Goal: Transaction & Acquisition: Download file/media

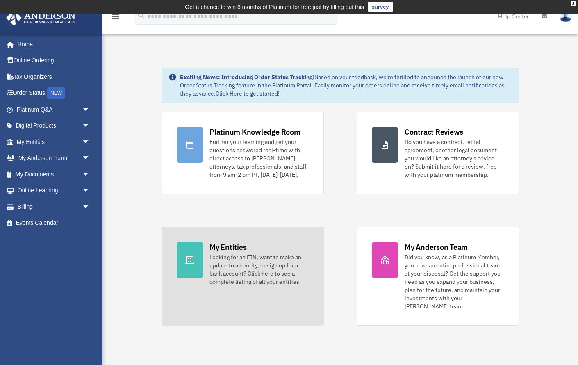
click at [193, 302] on link "My Entities Looking for an EIN, want to make an update to an entity, or sign up…" at bounding box center [243, 276] width 162 height 99
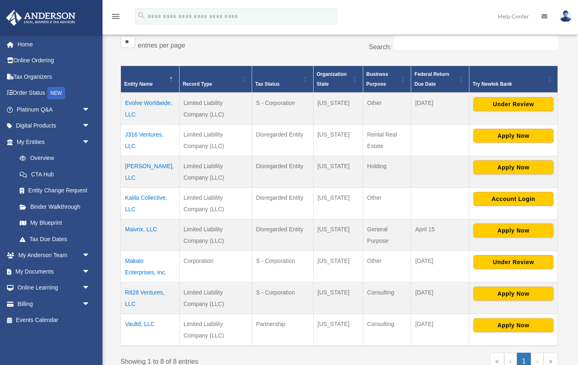
scroll to position [158, 0]
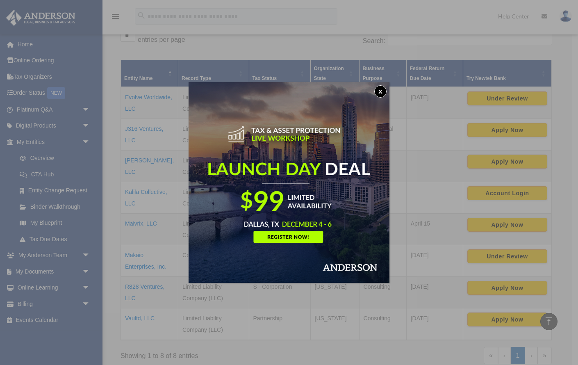
click at [377, 91] on button "x" at bounding box center [381, 91] width 12 height 12
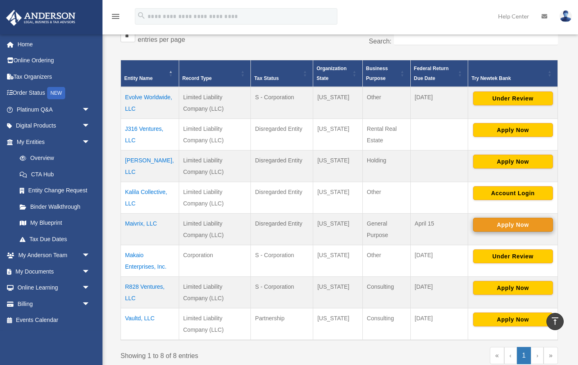
click at [506, 225] on button "Apply Now" at bounding box center [513, 225] width 80 height 14
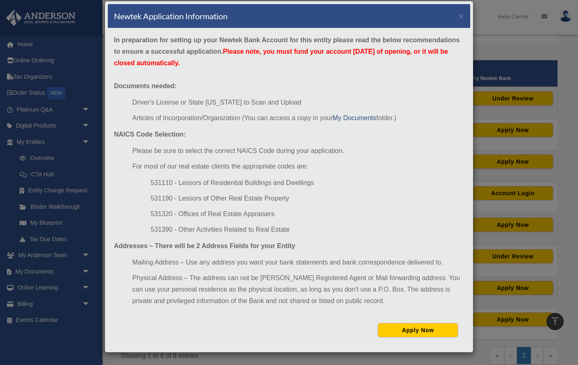
scroll to position [11, 0]
click at [409, 328] on button "Apply Now" at bounding box center [418, 330] width 80 height 14
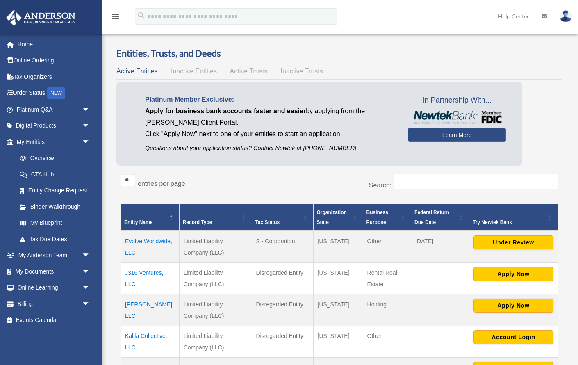
scroll to position [158, 0]
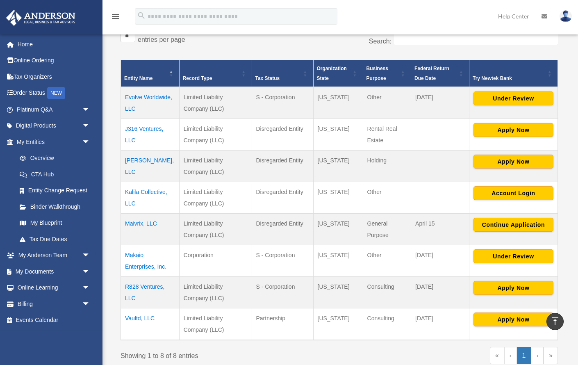
click at [135, 224] on td "Maivrix, LLC" at bounding box center [150, 230] width 59 height 32
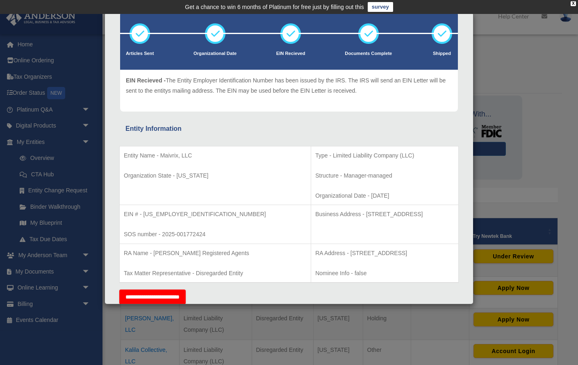
scroll to position [49, 0]
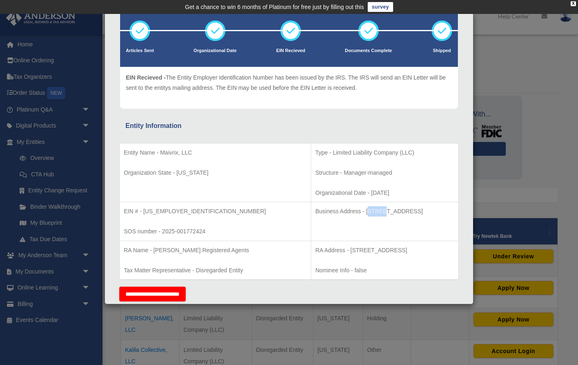
drag, startPoint x: 316, startPoint y: 211, endPoint x: 330, endPoint y: 209, distance: 14.5
click at [331, 209] on p "Business Address - 1718 Capitol Ave., Cheyenne, WY 82001" at bounding box center [384, 211] width 139 height 10
click at [316, 209] on p "Business Address - 1718 Capitol Ave., Cheyenne, WY 82001" at bounding box center [384, 211] width 139 height 10
drag, startPoint x: 314, startPoint y: 211, endPoint x: 357, endPoint y: 211, distance: 43.1
click at [357, 211] on p "Business Address - 1718 Capitol Ave., Cheyenne, WY 82001" at bounding box center [384, 211] width 139 height 10
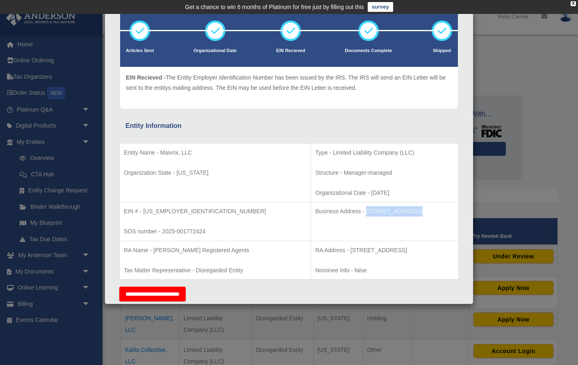
copy p "1718 Capitol Ave"
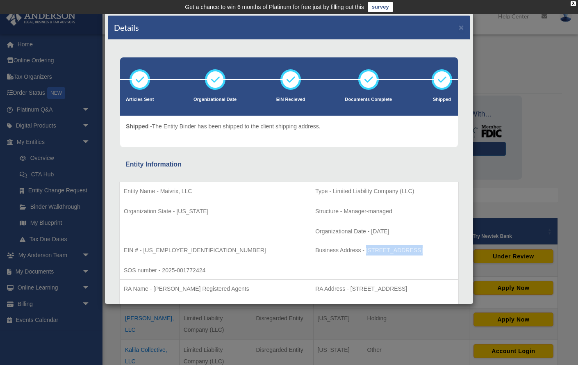
scroll to position [0, 0]
click at [462, 28] on button "×" at bounding box center [461, 27] width 5 height 9
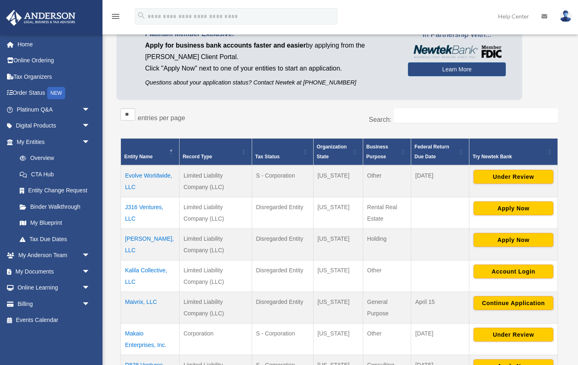
scroll to position [82, 0]
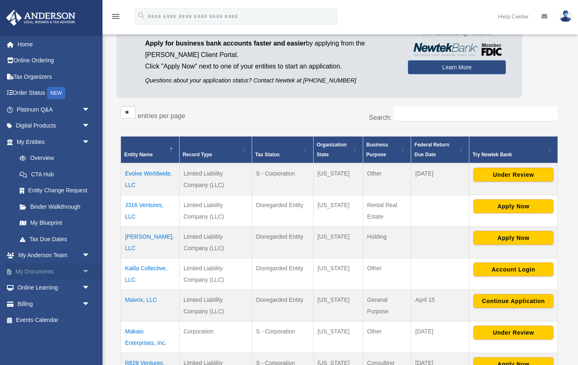
click at [75, 272] on link "My Documents arrow_drop_down" at bounding box center [54, 271] width 97 height 16
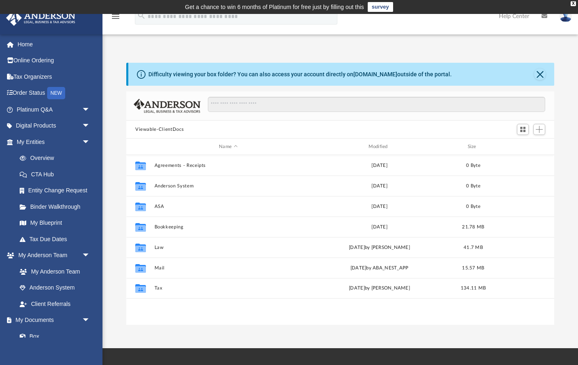
scroll to position [187, 428]
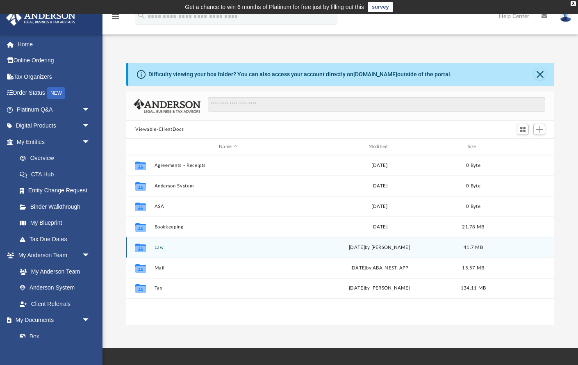
click at [161, 248] on button "Law" at bounding box center [229, 247] width 148 height 5
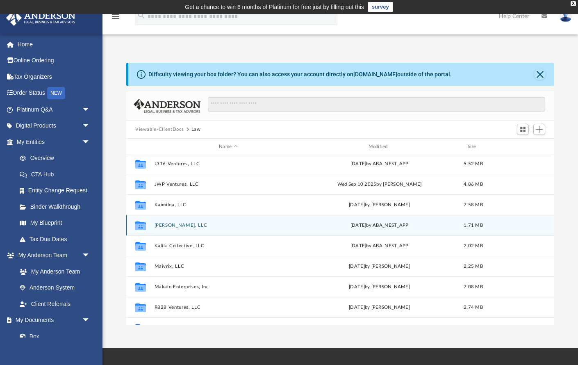
scroll to position [64, 0]
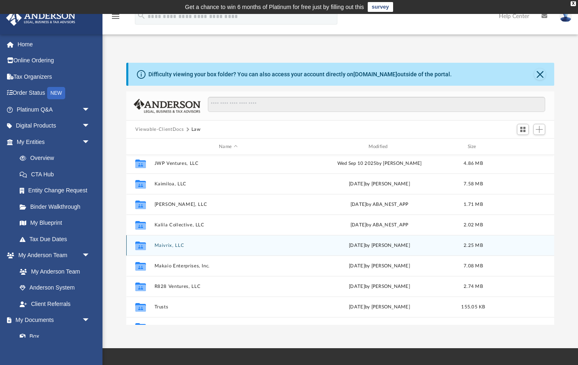
click at [162, 246] on button "Maivrix, LLC" at bounding box center [229, 245] width 148 height 5
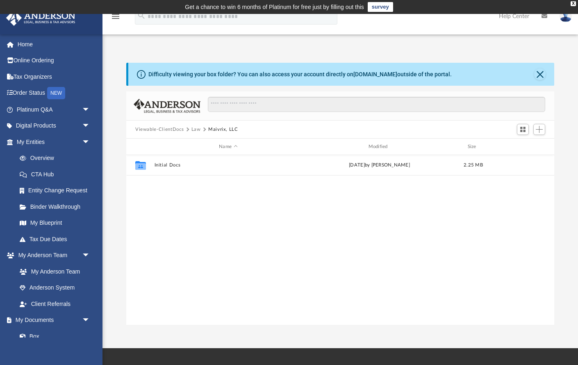
scroll to position [0, 0]
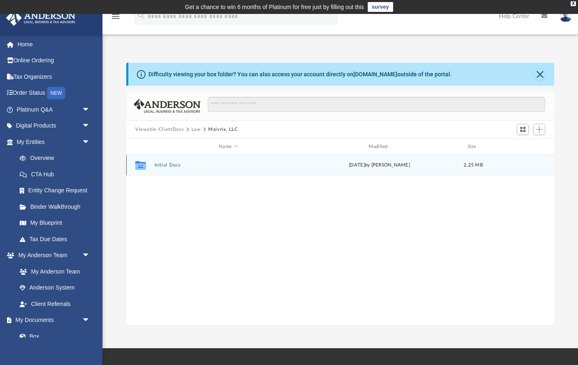
click at [171, 165] on button "Initial Docs" at bounding box center [229, 164] width 148 height 5
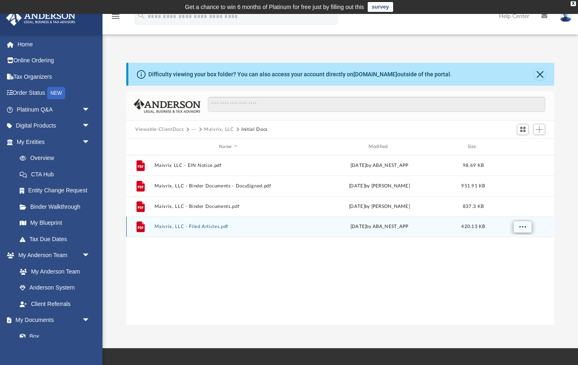
click at [520, 229] on span "More options" at bounding box center [523, 226] width 7 height 5
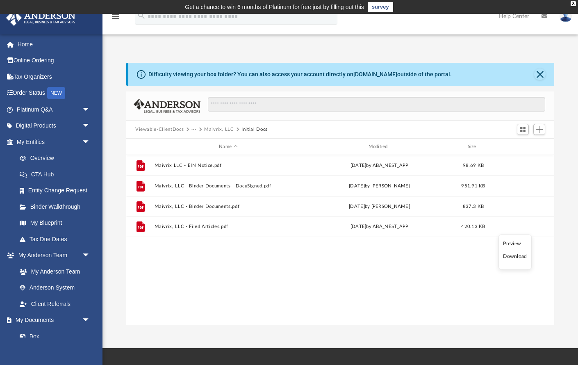
click at [510, 256] on li "Download" at bounding box center [515, 256] width 24 height 9
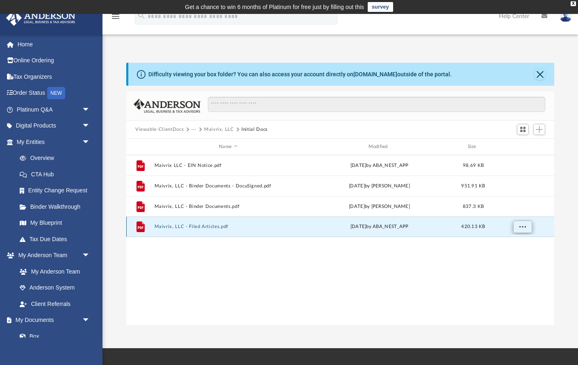
click at [524, 229] on span "More options" at bounding box center [523, 226] width 7 height 5
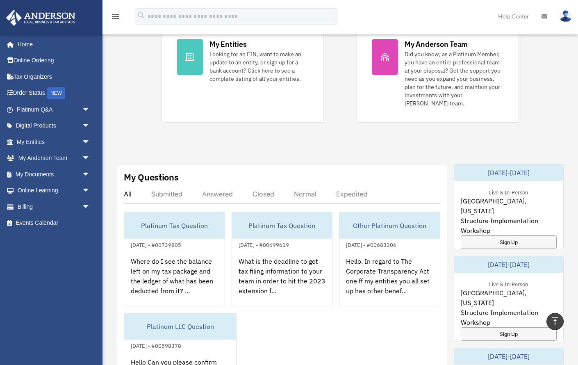
scroll to position [196, 0]
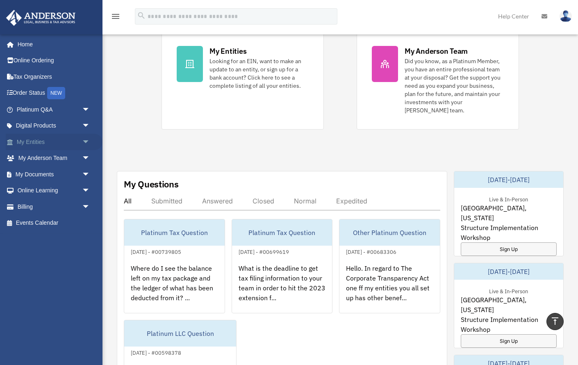
click at [60, 144] on link "My Entities arrow_drop_down" at bounding box center [54, 142] width 97 height 16
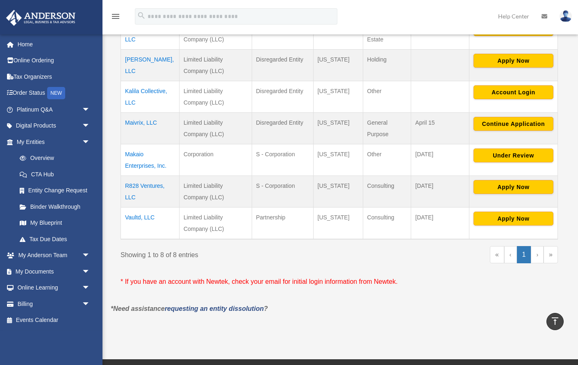
scroll to position [256, 0]
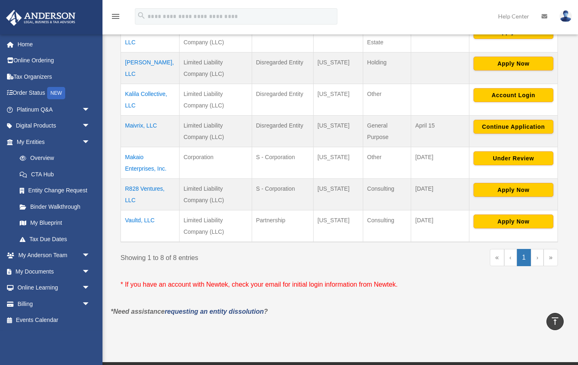
click at [136, 158] on td "Makaio Enterprises, Inc." at bounding box center [150, 163] width 59 height 32
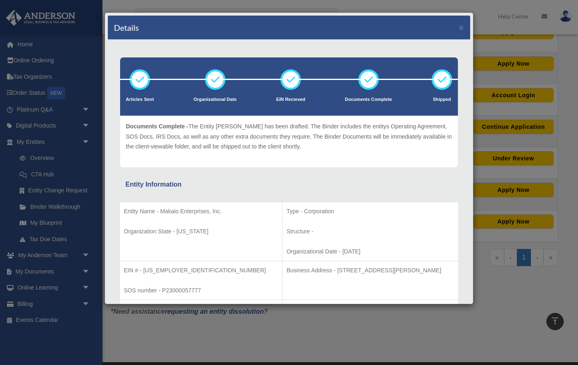
click at [462, 29] on button "×" at bounding box center [461, 27] width 5 height 9
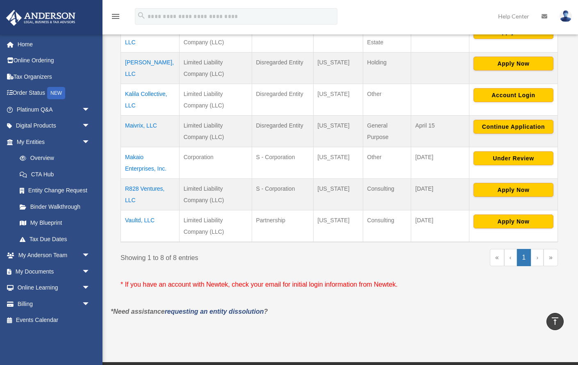
click at [138, 126] on td "Maivrix, LLC" at bounding box center [150, 132] width 59 height 32
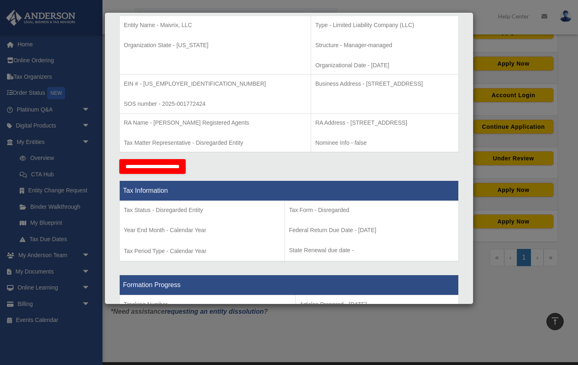
scroll to position [116, 0]
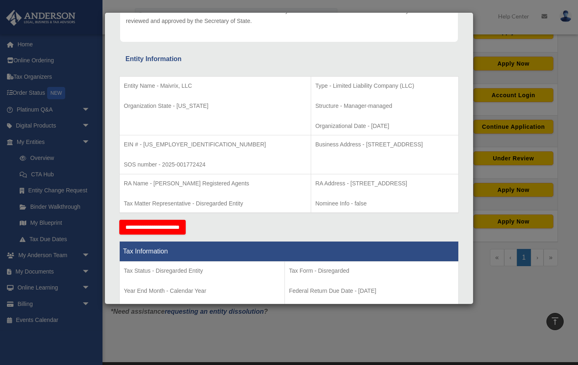
drag, startPoint x: 264, startPoint y: 144, endPoint x: 416, endPoint y: 146, distance: 152.2
click at [416, 146] on p "Business Address - [STREET_ADDRESS]" at bounding box center [384, 144] width 139 height 10
click at [439, 153] on td "Business Address - [STREET_ADDRESS]" at bounding box center [385, 154] width 148 height 39
